Goal: Information Seeking & Learning: Learn about a topic

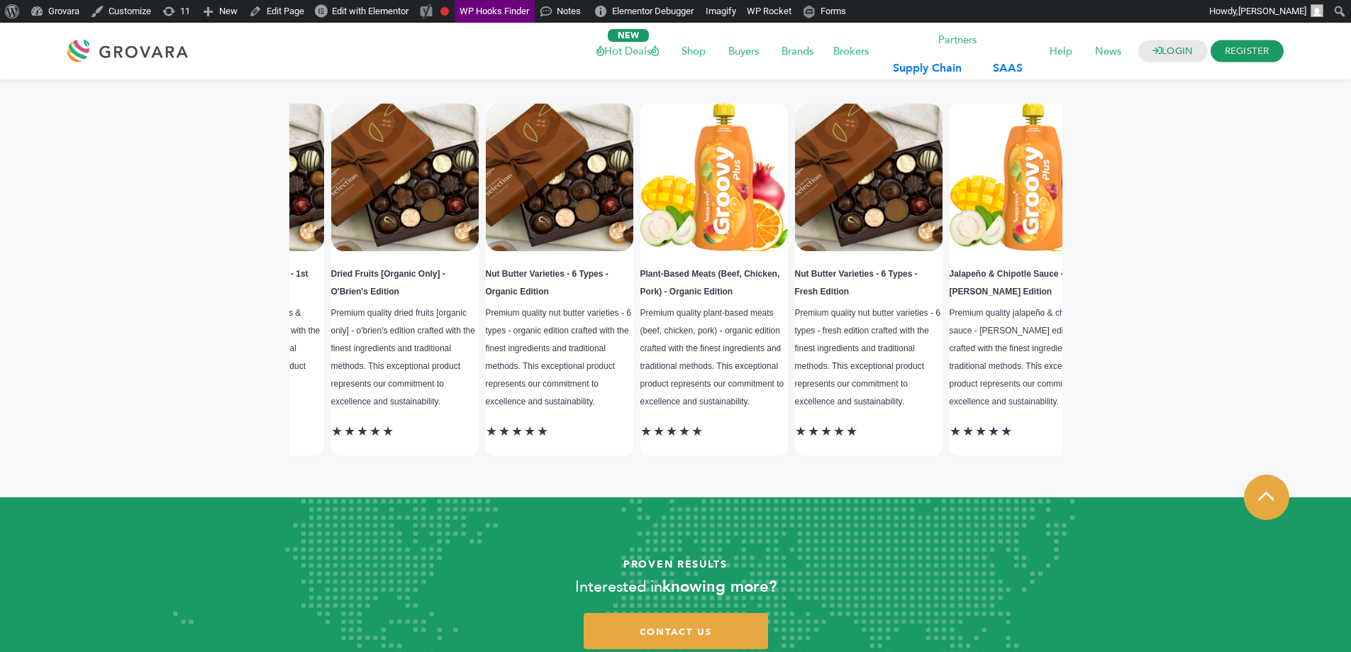
drag, startPoint x: 547, startPoint y: 326, endPoint x: 303, endPoint y: 327, distance: 244.6
click at [331, 326] on p "Premium quality dried fruits [organic only] - o'brien's edition crafted with th…" at bounding box center [404, 357] width 147 height 106
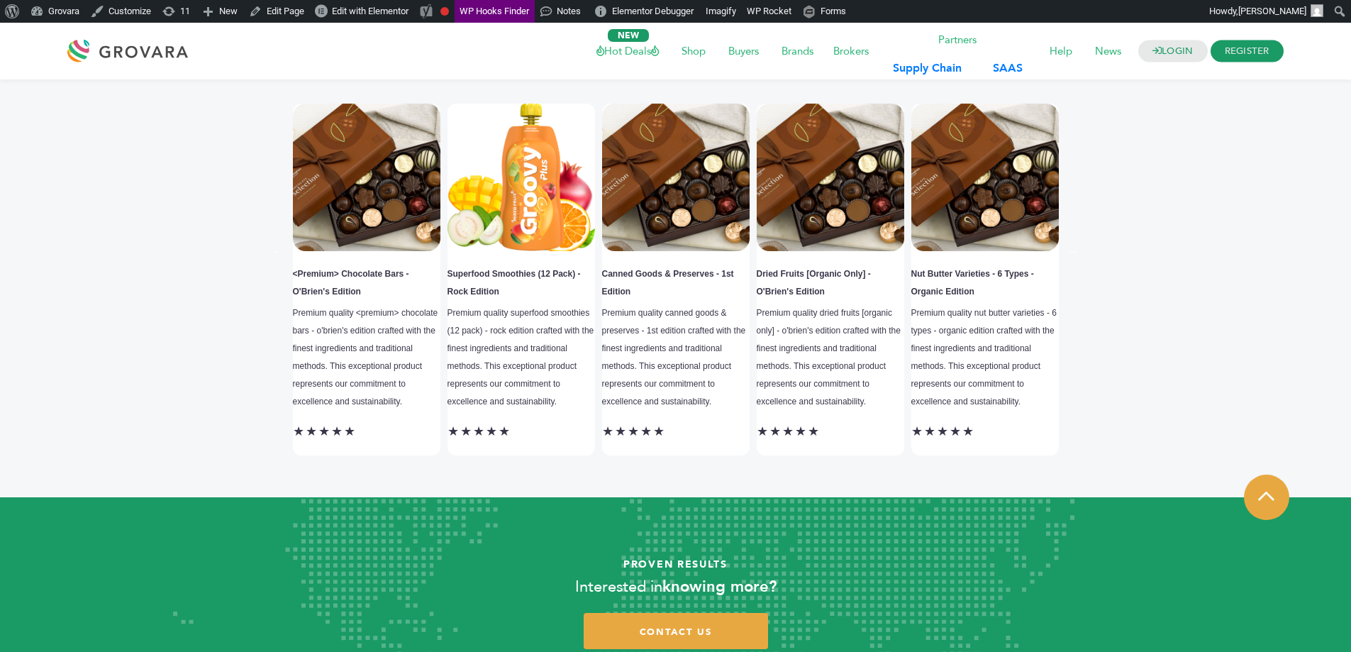
drag, startPoint x: 52, startPoint y: 250, endPoint x: 4, endPoint y: 235, distance: 50.0
click at [30, 250] on article "Previous Café Français Roast - 1st Edition Premium quality café français roast …" at bounding box center [676, 288] width 1330 height 418
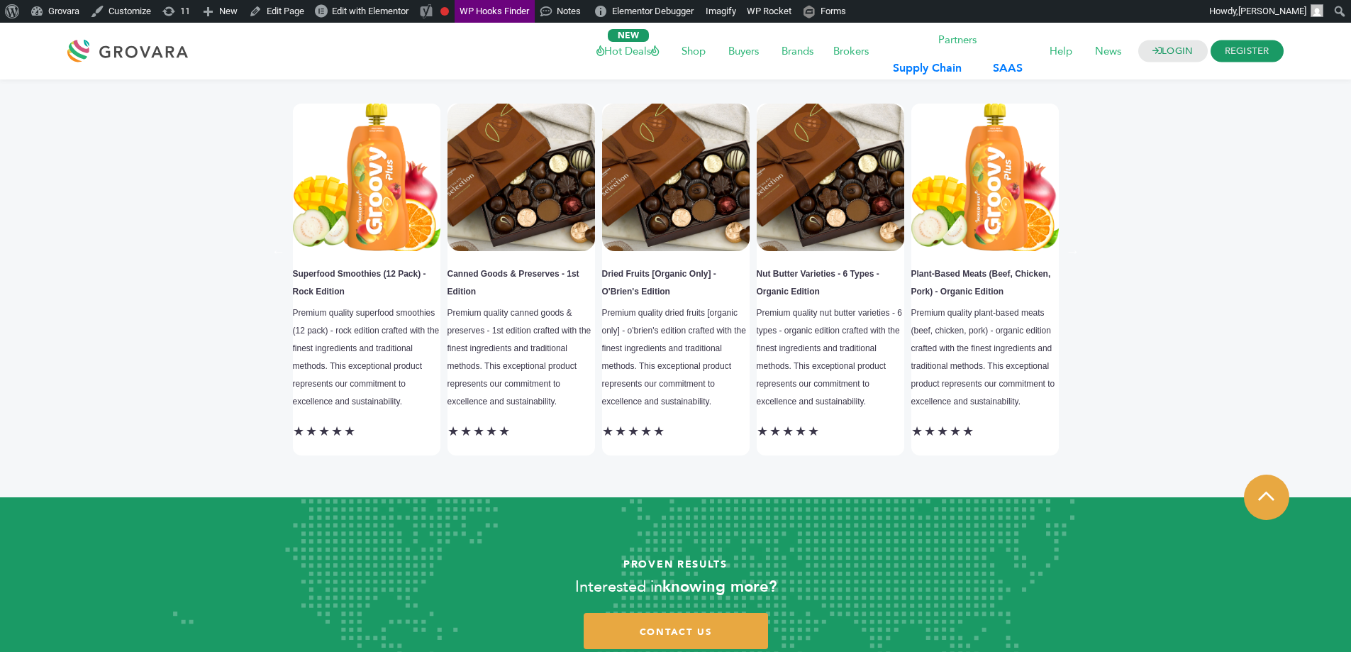
drag, startPoint x: 729, startPoint y: 267, endPoint x: 6, endPoint y: 196, distance: 726.0
click at [92, 199] on article "Previous Café Français Roast - 1st Edition Premium quality café français roast …" at bounding box center [676, 288] width 1330 height 418
click at [22, 196] on article "Previous Café Français Roast - 1st Edition Premium quality café français roast …" at bounding box center [676, 288] width 1330 height 418
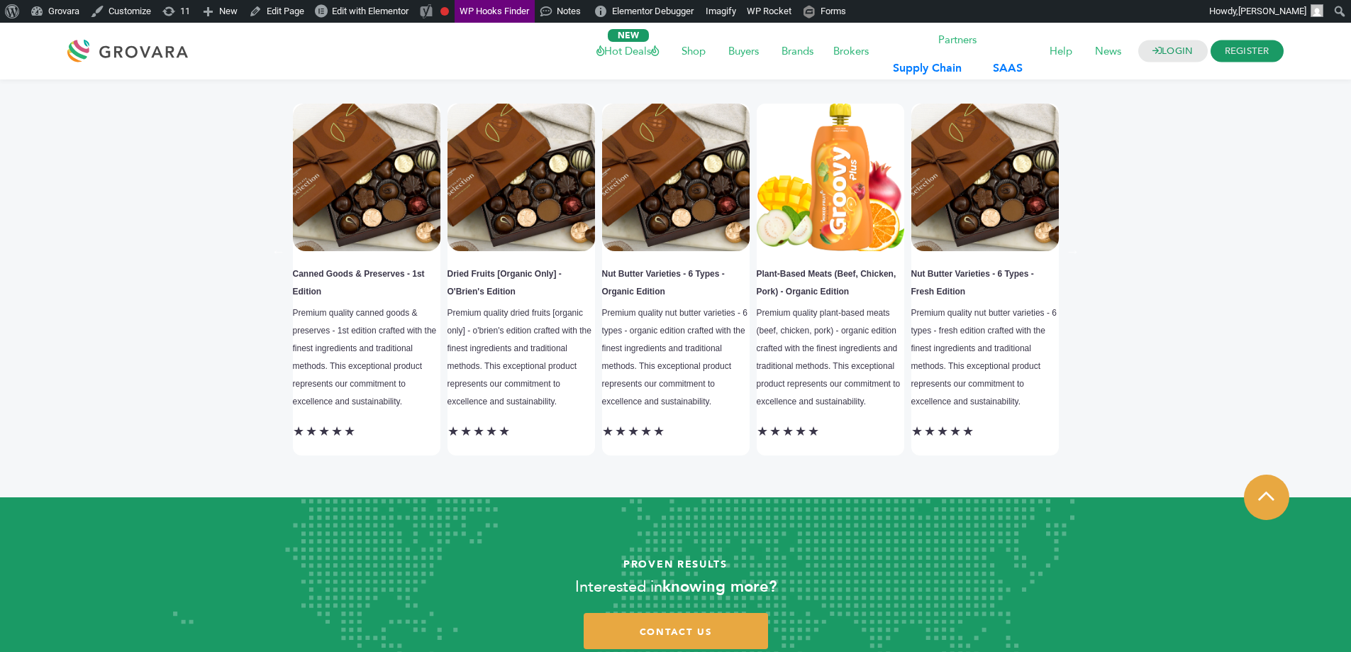
drag, startPoint x: 977, startPoint y: 303, endPoint x: 0, endPoint y: 182, distance: 984.6
click at [0, 182] on section "Previous Café Français Roast - 1st Edition Premium quality café français roast …" at bounding box center [675, 288] width 1351 height 418
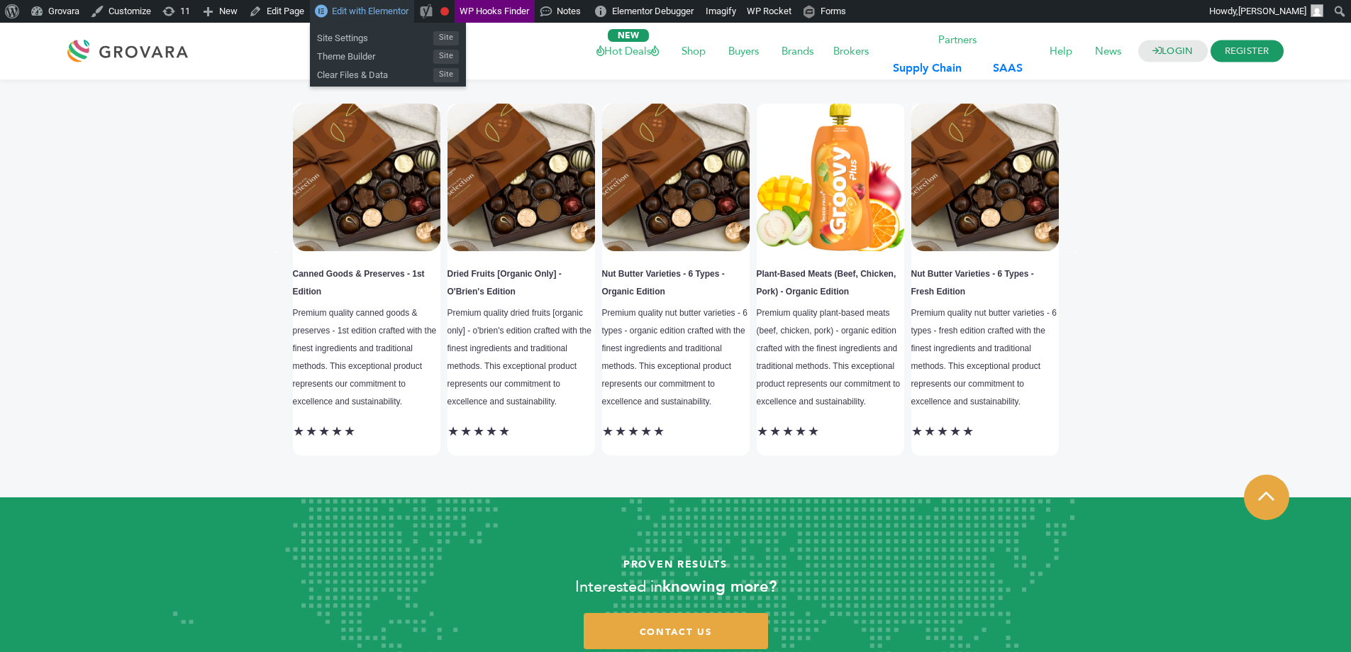
click at [377, 11] on span "Edit with Elementor" at bounding box center [370, 11] width 77 height 11
